Goal: Task Accomplishment & Management: Manage account settings

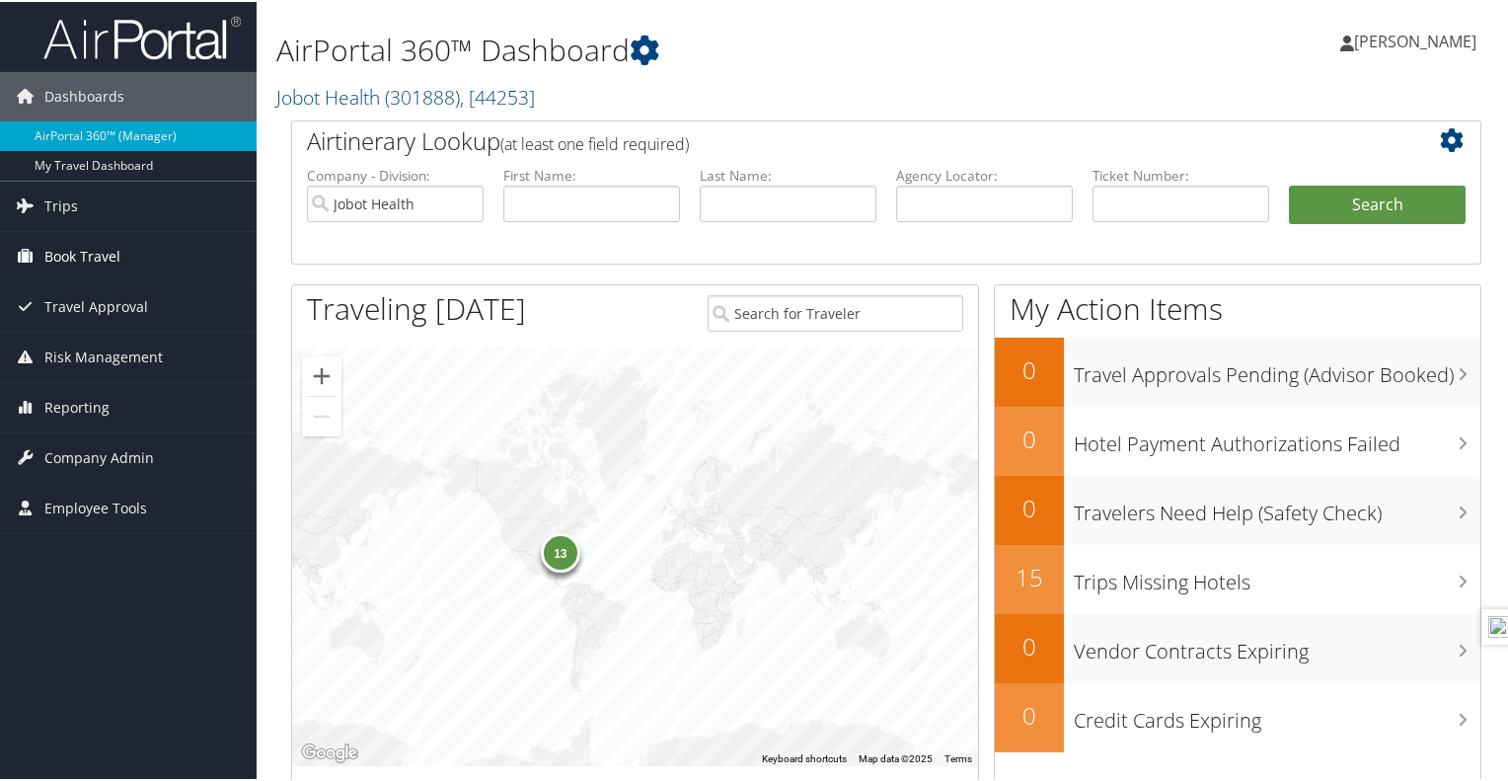
drag, startPoint x: 0, startPoint y: 0, endPoint x: 58, endPoint y: 257, distance: 263.1
click at [58, 257] on span "Book Travel" at bounding box center [82, 254] width 76 height 49
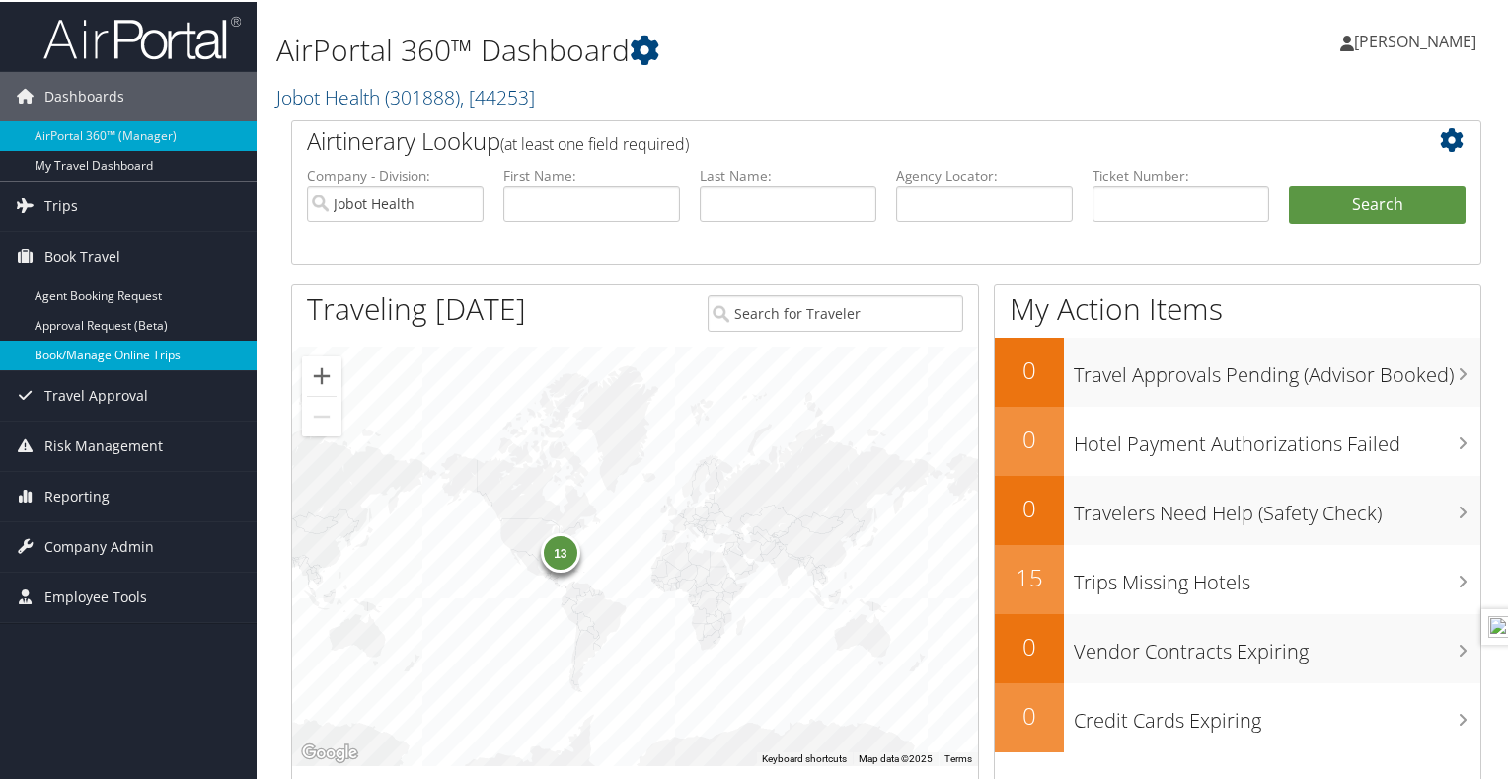
click at [87, 348] on link "Book/Manage Online Trips" at bounding box center [128, 353] width 257 height 30
click at [107, 542] on span "Company Admin" at bounding box center [99, 544] width 110 height 49
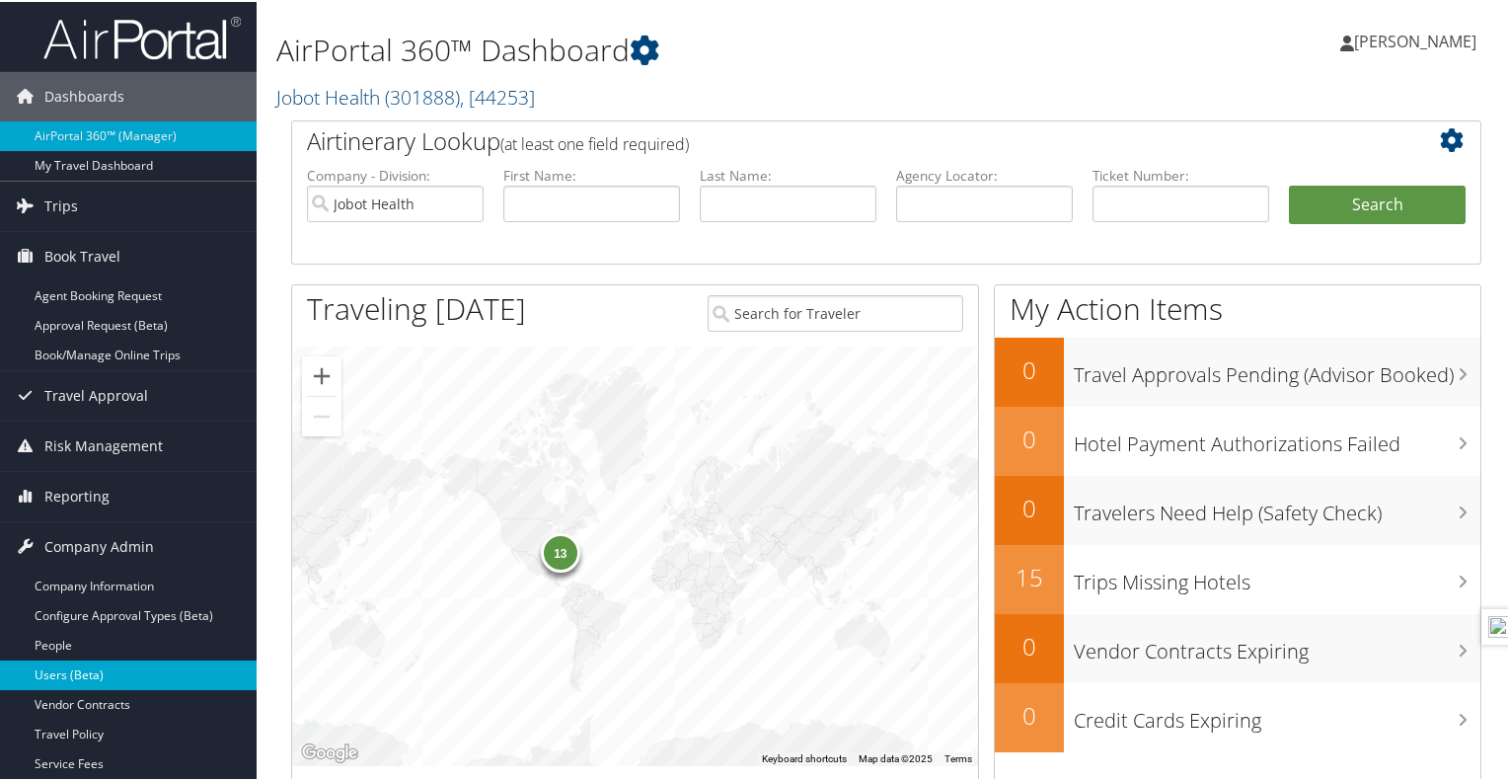
click at [86, 672] on link "Users (Beta)" at bounding box center [128, 673] width 257 height 30
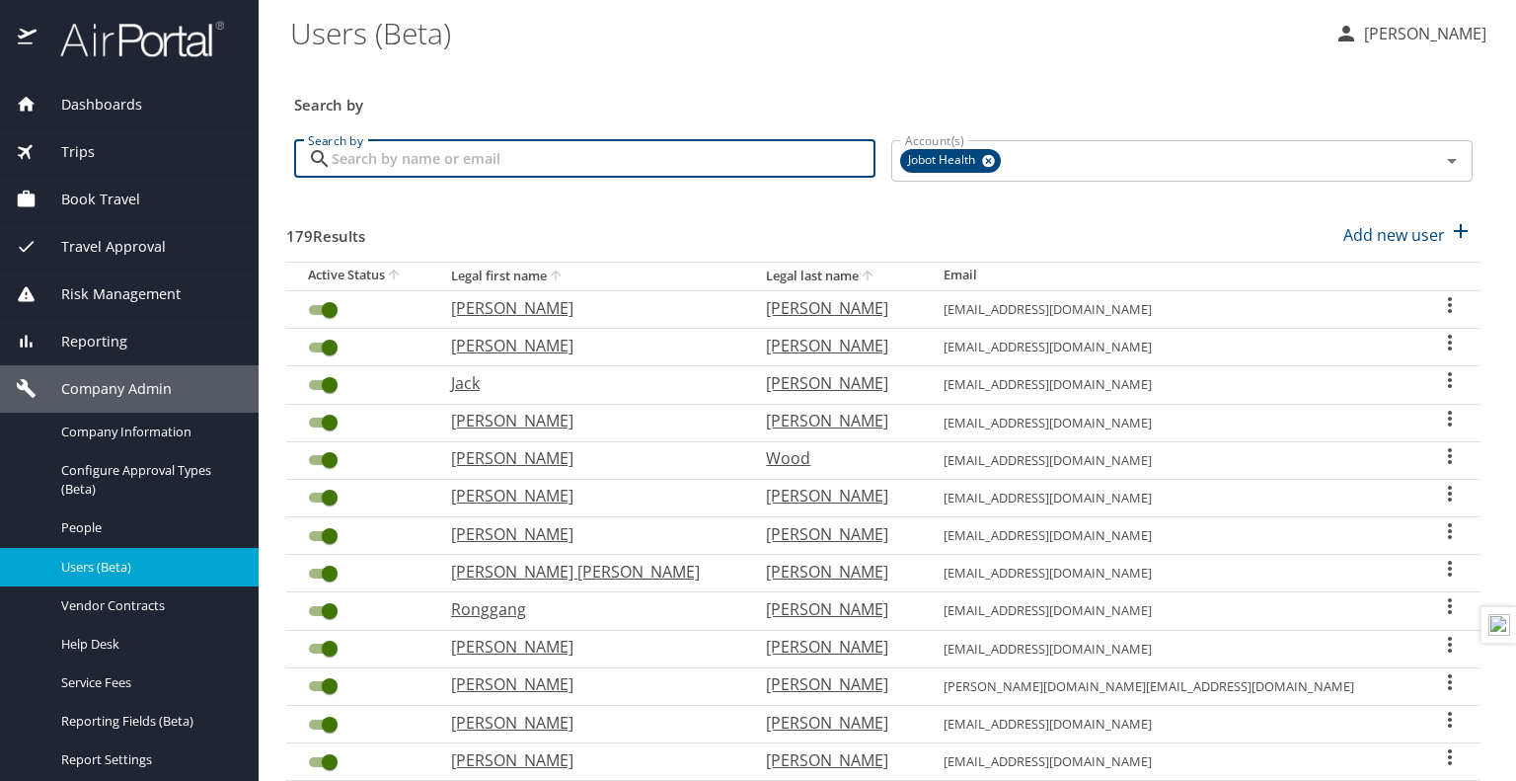
click at [438, 161] on input "Search by" at bounding box center [604, 158] width 544 height 37
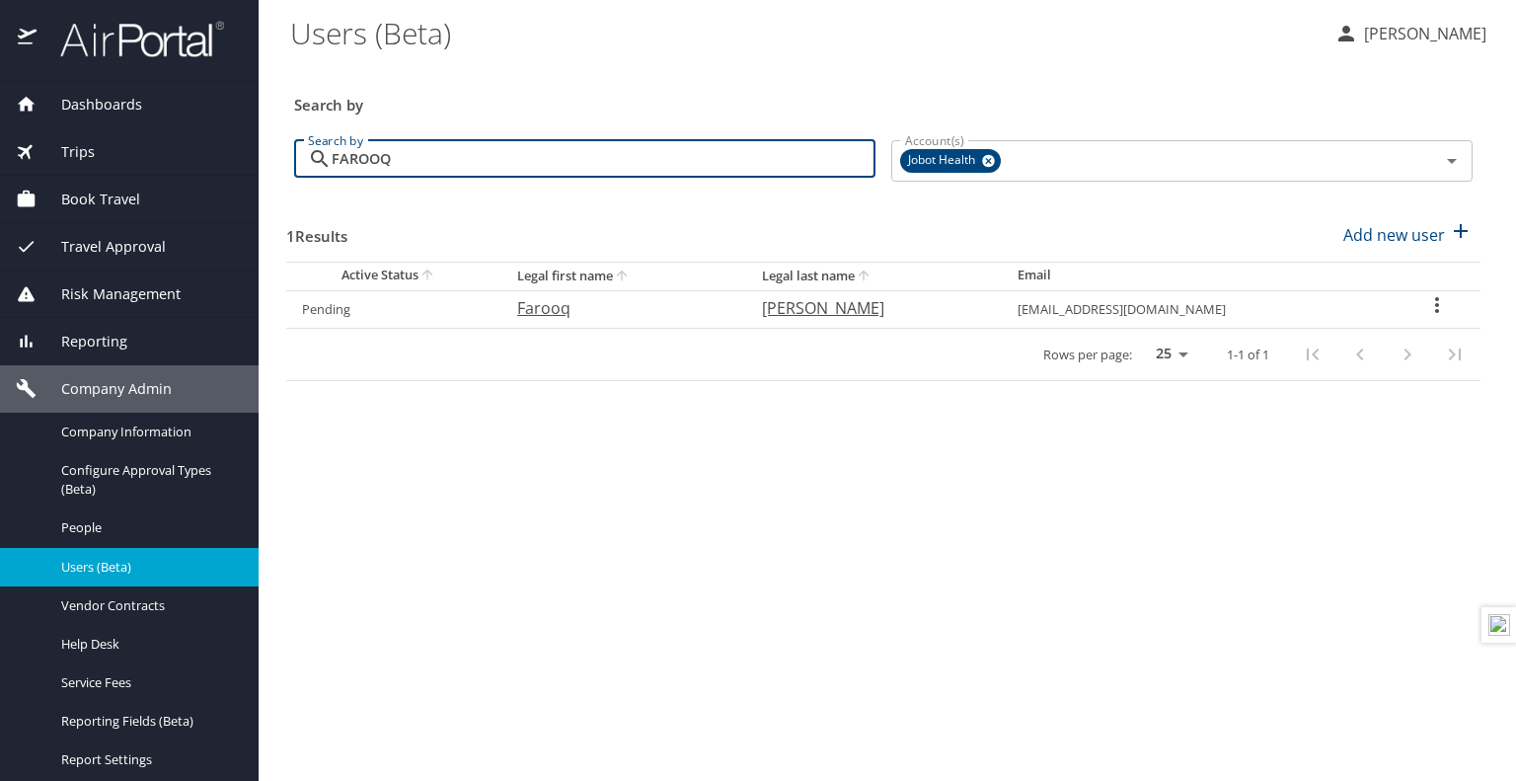
type input "FAROOQ"
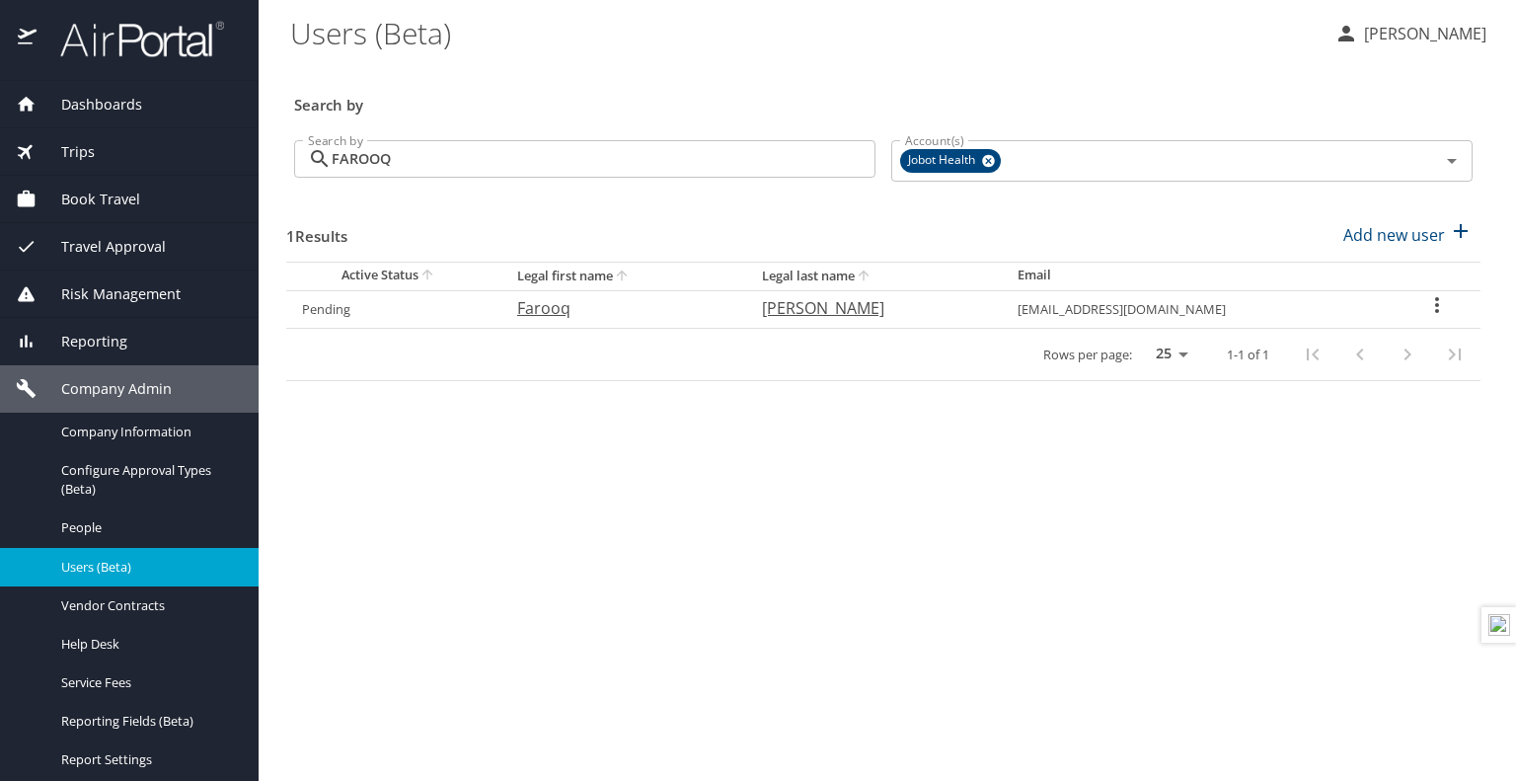
click at [569, 430] on main "Users (Beta) Kathryn Exposito Search by Search by FAROOQ Search by Account(s) J…" at bounding box center [887, 390] width 1257 height 781
